Goal: Task Accomplishment & Management: Manage account settings

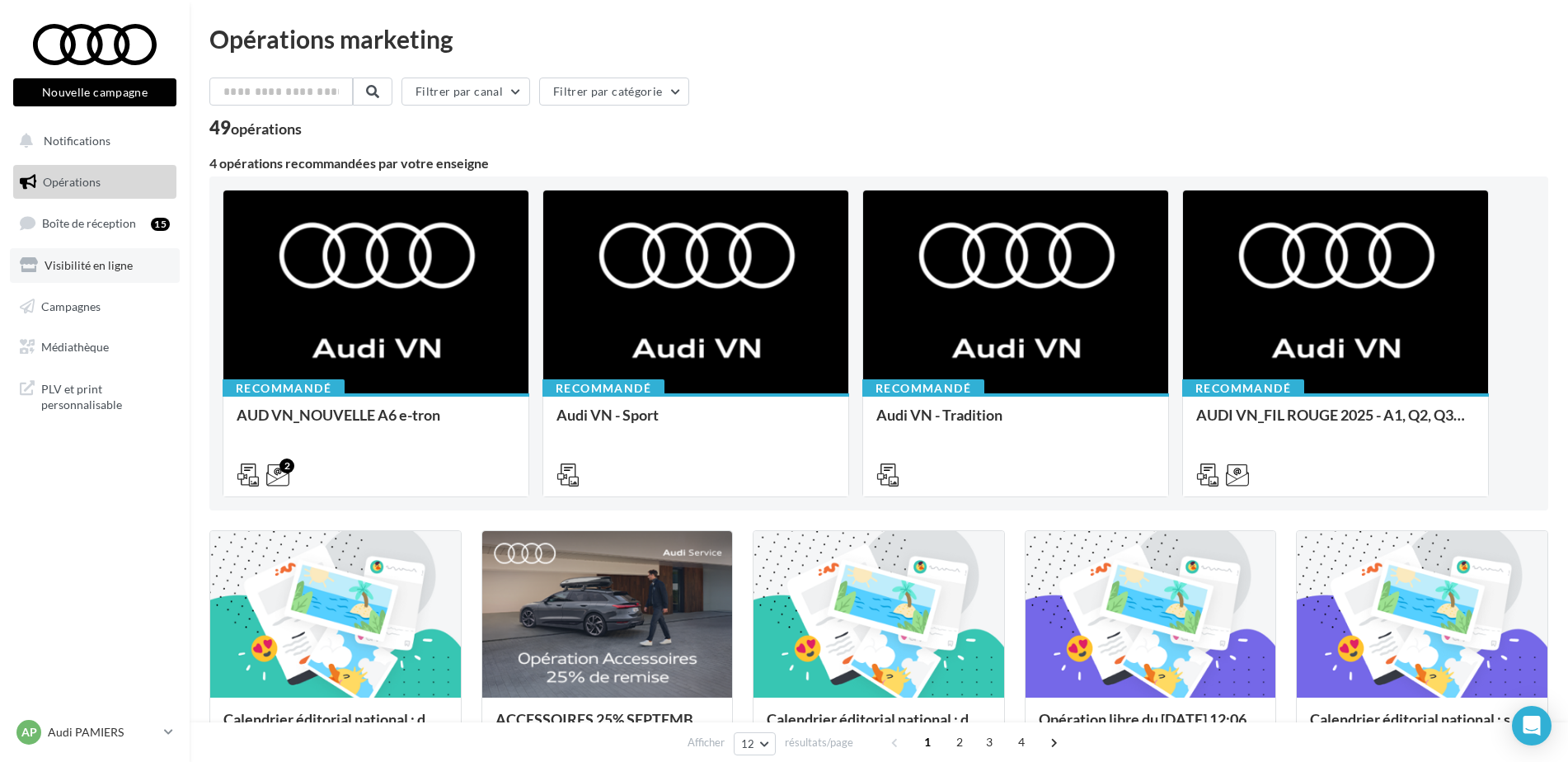
click at [75, 263] on span "Visibilité en ligne" at bounding box center [89, 265] width 89 height 14
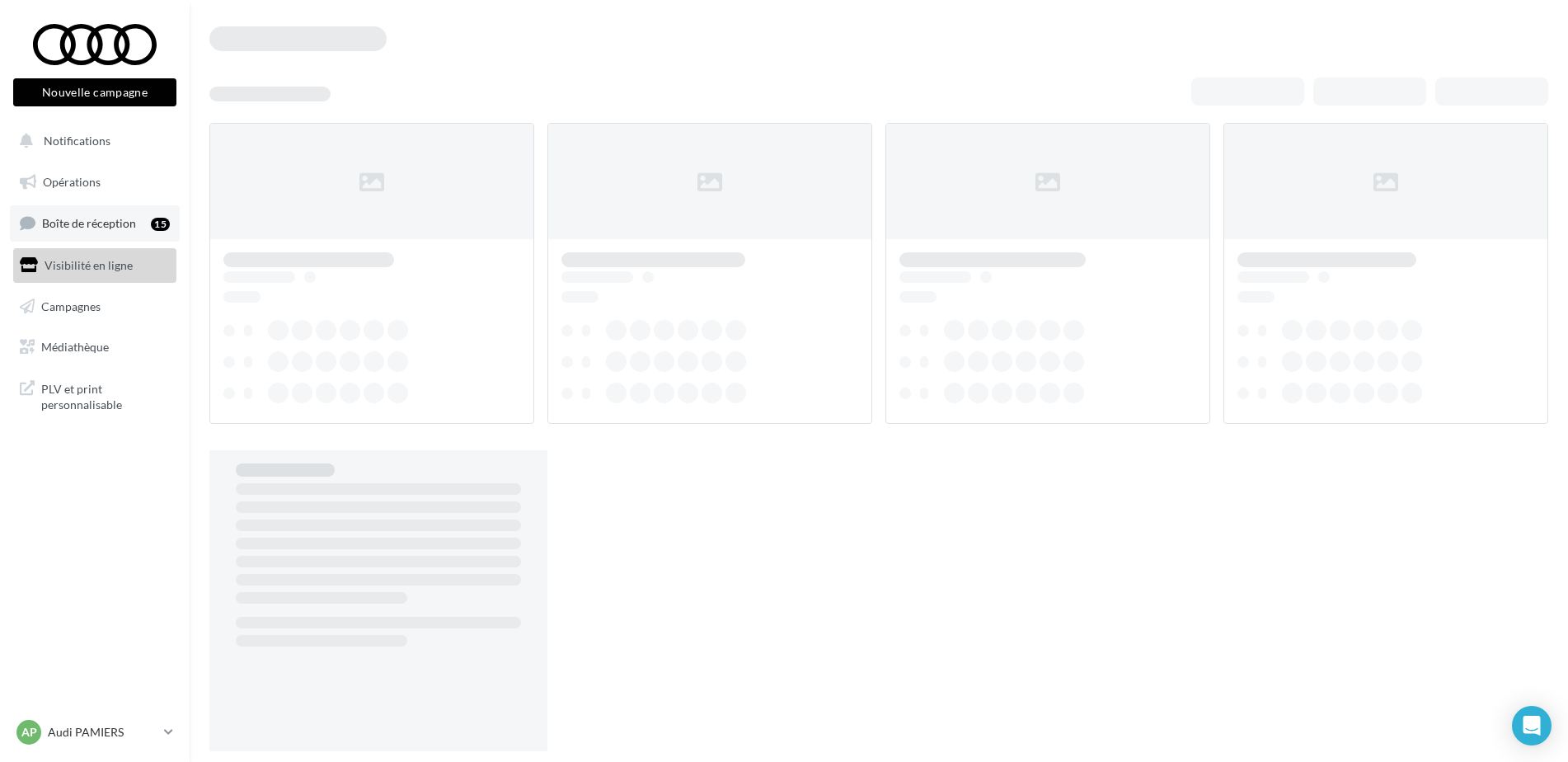
click at [113, 224] on span "Boîte de réception" at bounding box center [89, 223] width 94 height 14
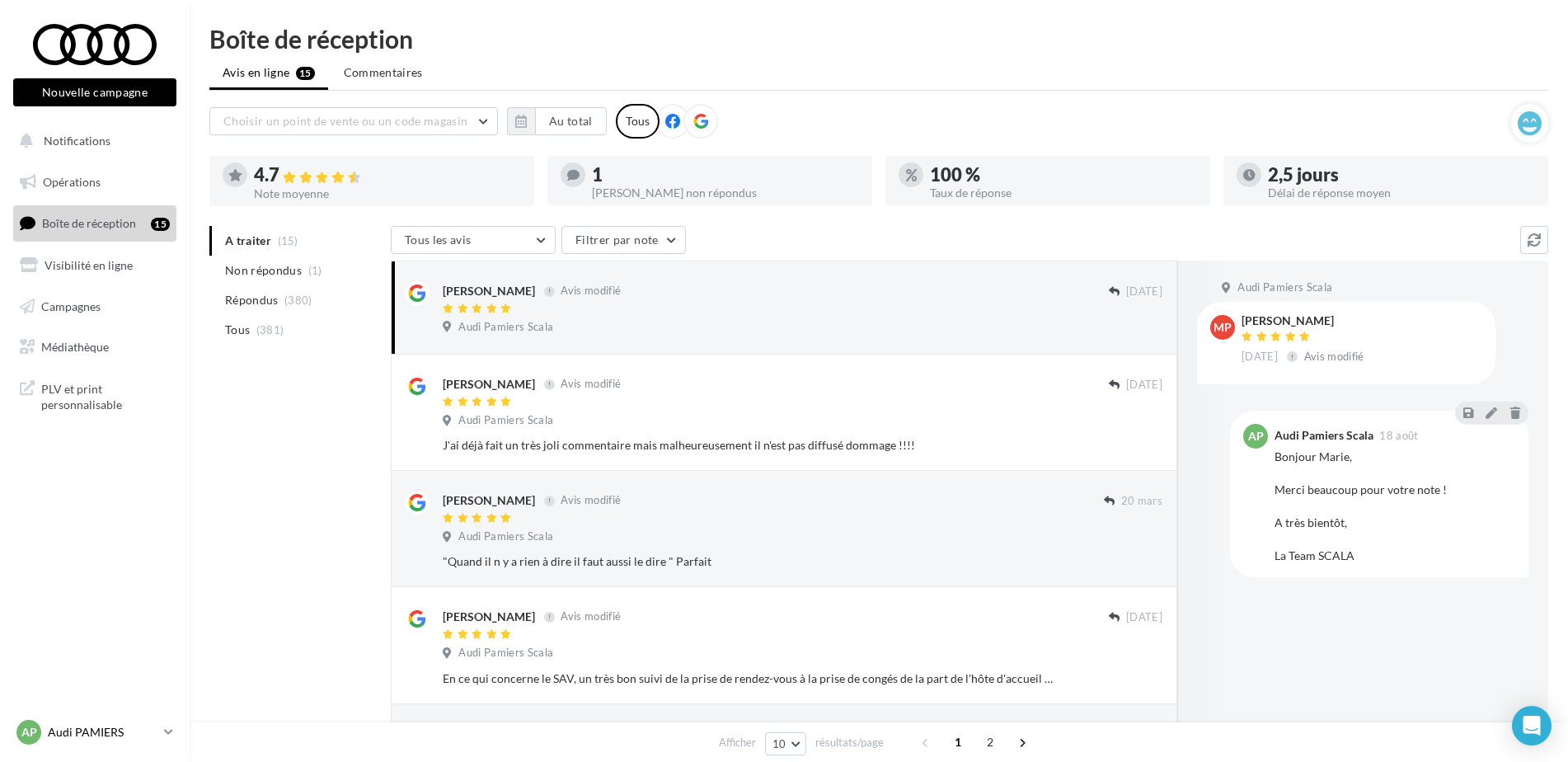
click at [73, 720] on div "AP Audi PAMIERS audi-pami-hol" at bounding box center [86, 732] width 141 height 25
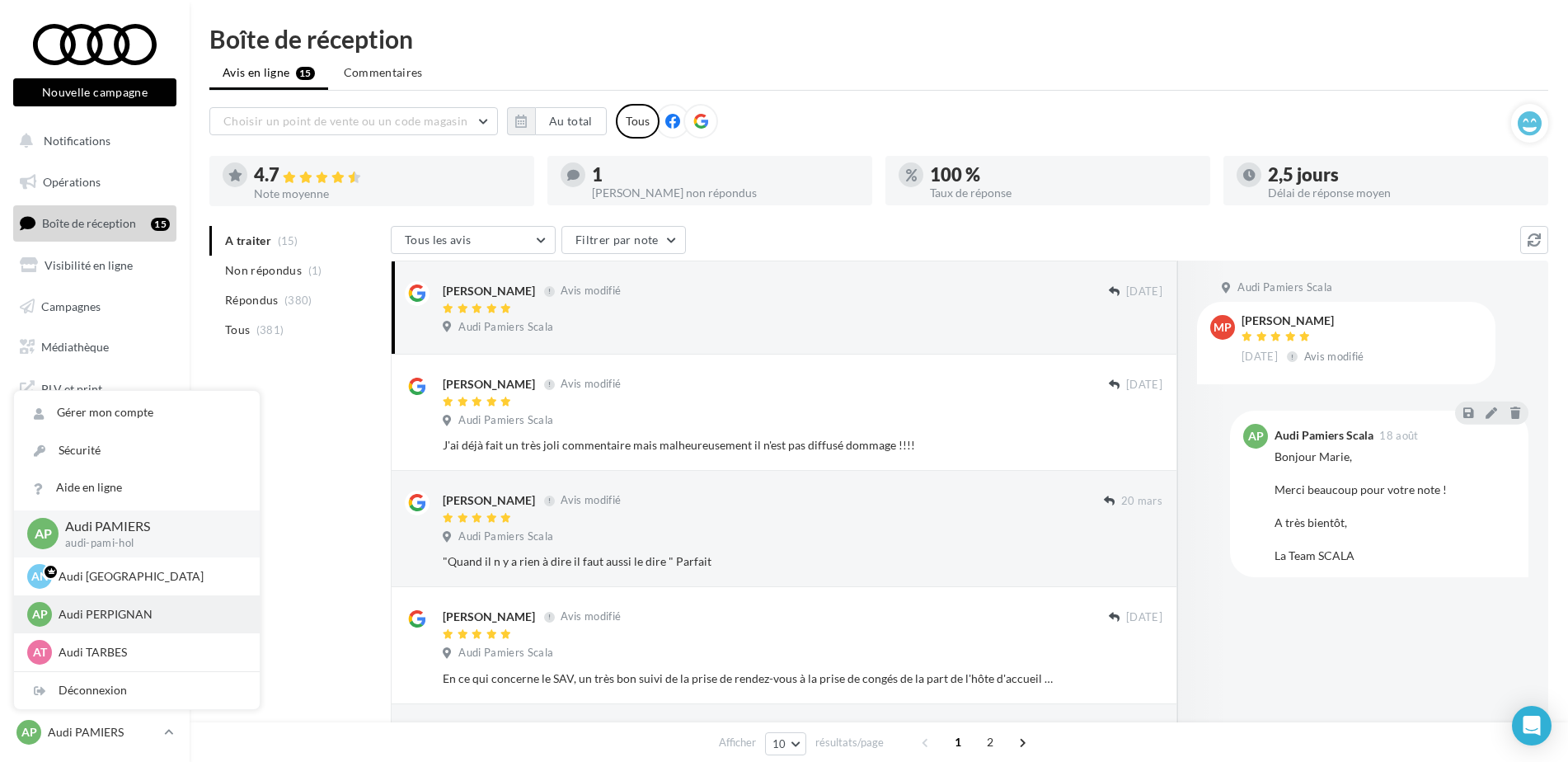
click at [95, 612] on p "Audi PERPIGNAN" at bounding box center [149, 614] width 182 height 16
